Goal: Task Accomplishment & Management: Manage account settings

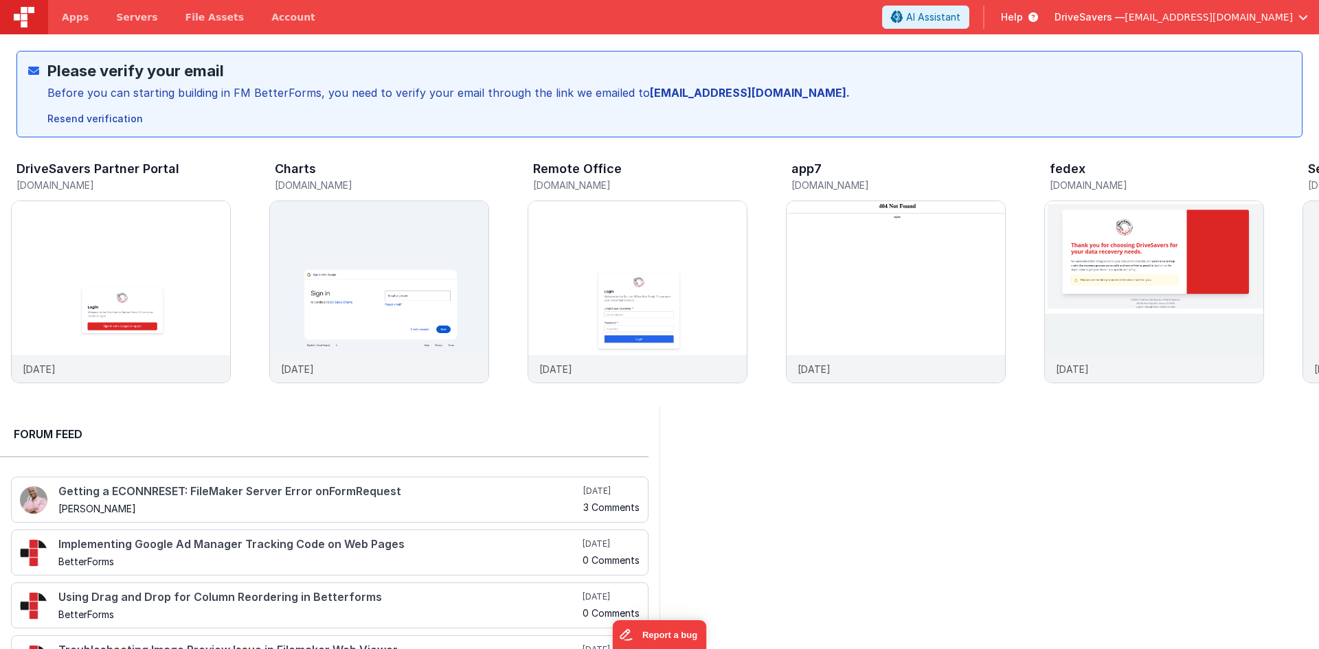
click at [1309, 18] on div "AI Assistant Help DriveSavers — dba@drivesavers.com" at bounding box center [1100, 16] width 437 height 23
click at [1309, 16] on div "AI Assistant Help DriveSavers — dba@drivesavers.com" at bounding box center [1100, 16] width 437 height 23
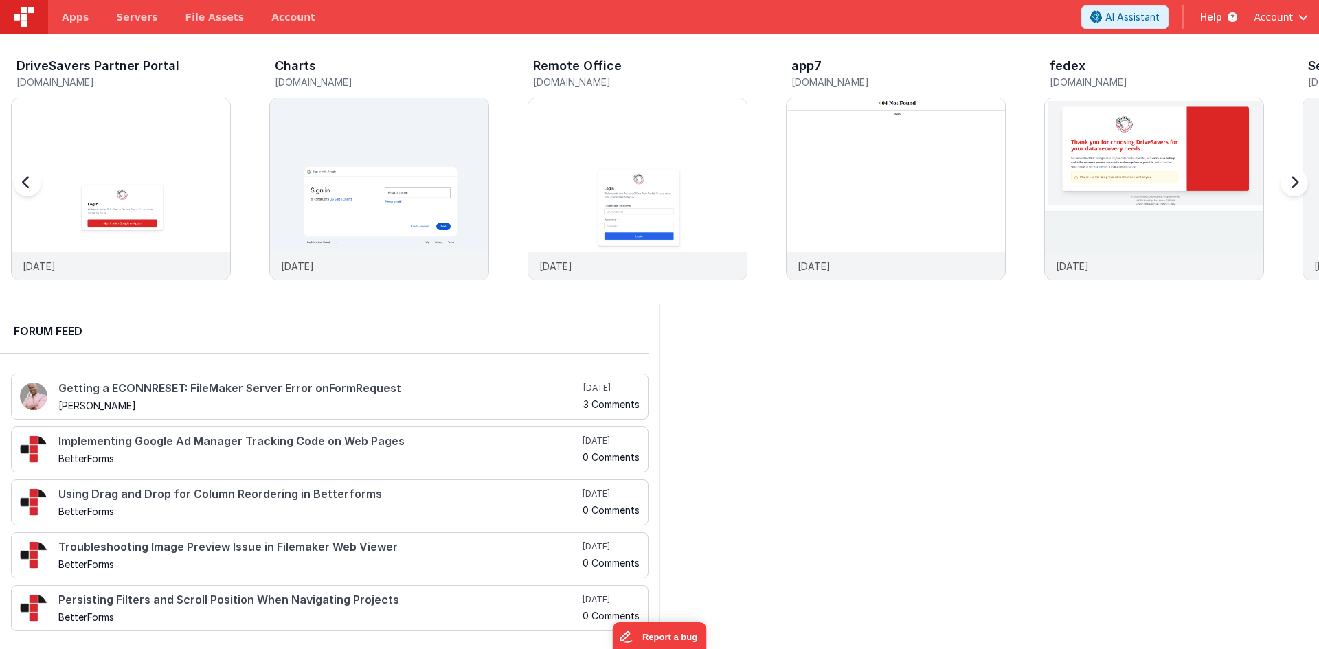
click at [1156, 297] on div "DriveSavers Partner Portal [DOMAIN_NAME] [DATE] Charts [DOMAIN_NAME] [DATE] Rem…" at bounding box center [659, 168] width 1319 height 269
click at [1290, 21] on span "Account" at bounding box center [1273, 17] width 39 height 14
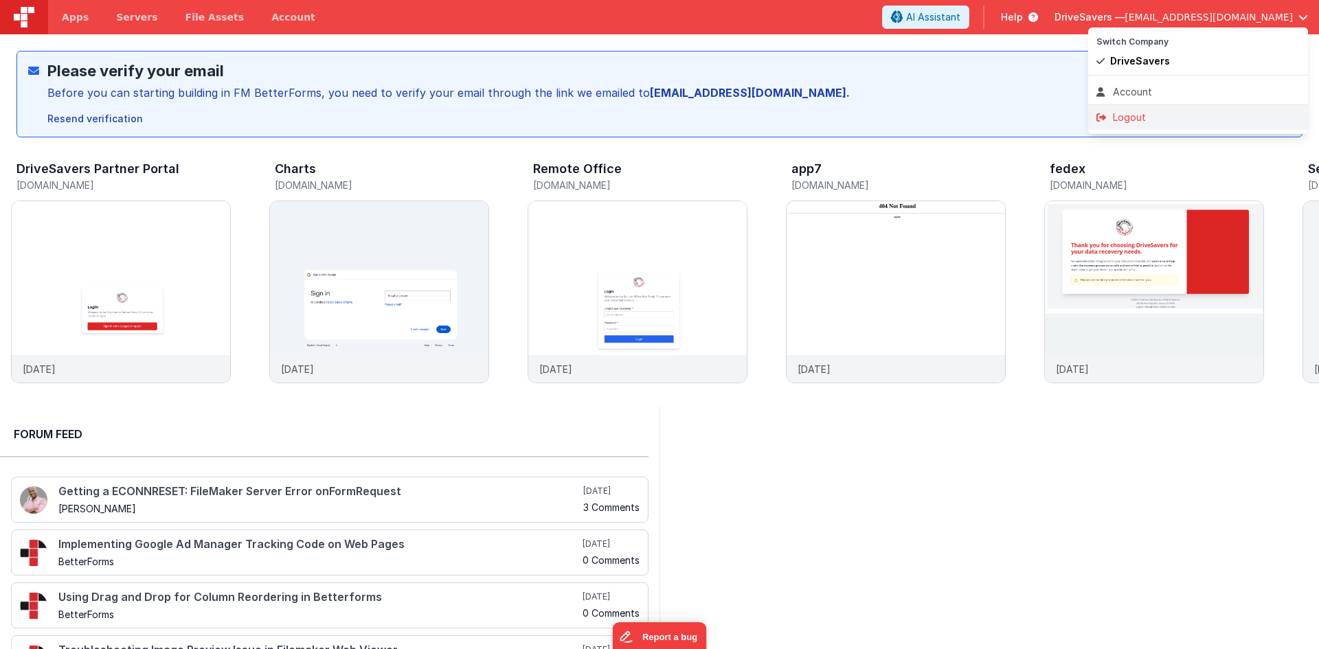
click at [1134, 127] on li "Logout" at bounding box center [1198, 117] width 220 height 25
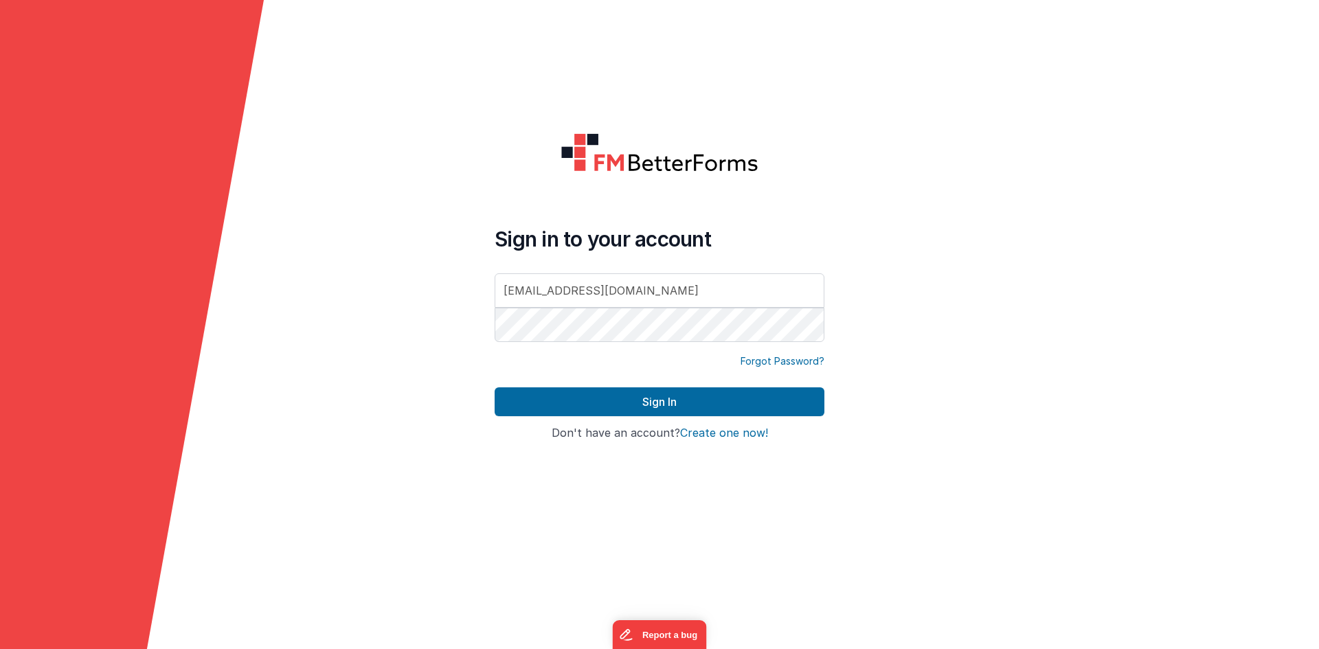
click at [802, 181] on div at bounding box center [660, 174] width 330 height 83
click at [495, 345] on div at bounding box center [495, 345] width 0 height 0
type input "[EMAIL_ADDRESS][DOMAIN_NAME]"
click at [885, 332] on form "Sign in to your account [EMAIL_ADDRESS][DOMAIN_NAME] Forgot Password? Sign In S…" at bounding box center [659, 324] width 1319 height 649
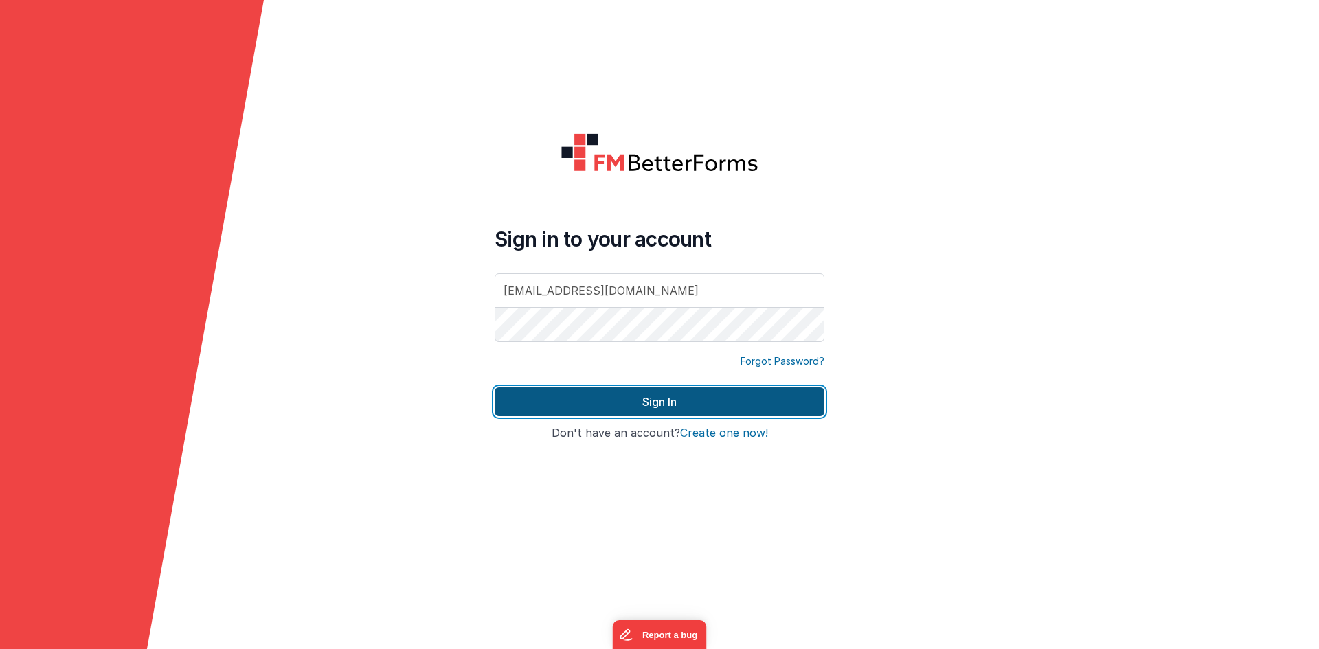
click at [700, 390] on button "Sign In" at bounding box center [660, 401] width 330 height 29
